Goal: Task Accomplishment & Management: Manage account settings

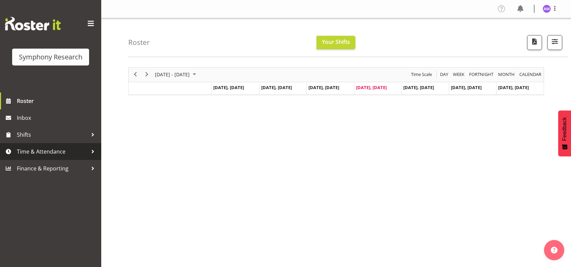
click at [48, 151] on span "Time & Attendance" at bounding box center [52, 152] width 71 height 10
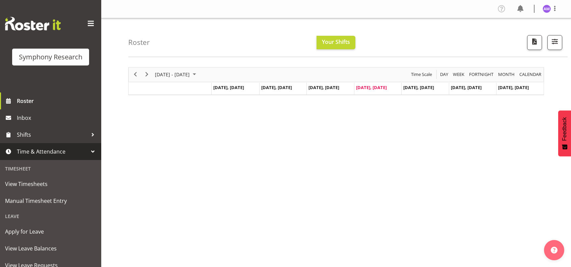
scroll to position [90, 0]
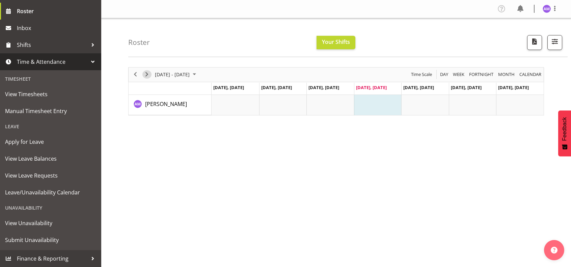
click at [148, 76] on span "Next" at bounding box center [147, 74] width 8 height 8
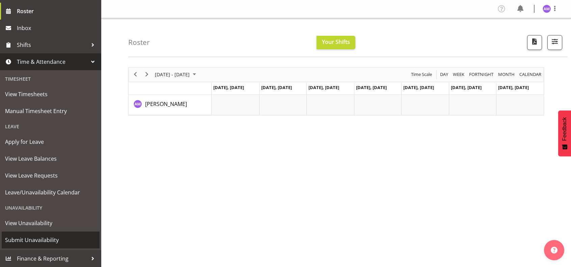
click at [58, 232] on link "Submit Unavailability" at bounding box center [51, 240] width 98 height 17
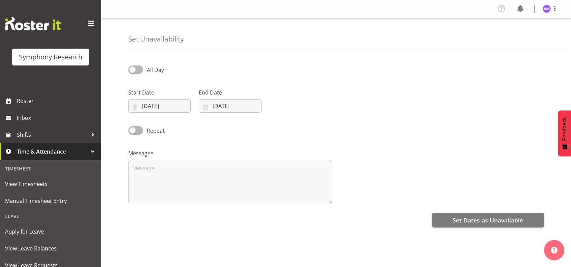
select select "9"
select select "2025"
click at [182, 105] on input "02/10/2025" at bounding box center [159, 106] width 62 height 14
click at [154, 178] on link "6" at bounding box center [156, 174] width 14 height 12
type input "06/10/2025"
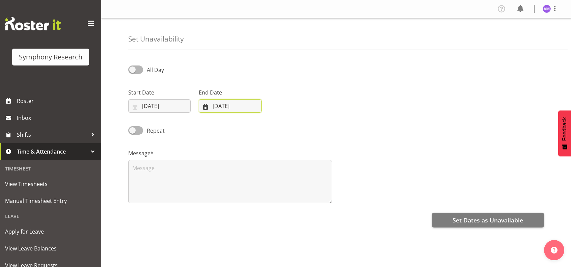
click at [217, 105] on input "02/10/2025" at bounding box center [230, 106] width 62 height 14
click at [216, 188] on link "12" at bounding box center [213, 186] width 14 height 12
type input "12/10/2025"
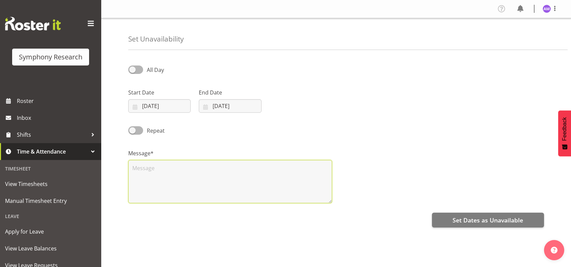
click at [182, 181] on textarea at bounding box center [230, 181] width 204 height 43
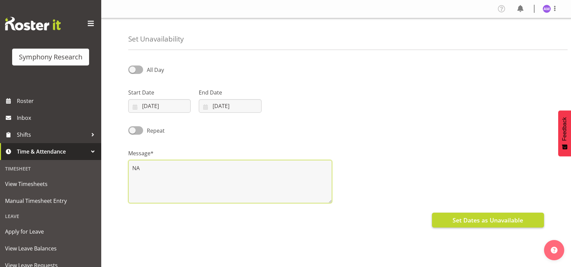
type textarea "NA"
click at [463, 219] on span "Set Dates as Unavailable" at bounding box center [488, 220] width 71 height 9
